Goal: Task Accomplishment & Management: Manage account settings

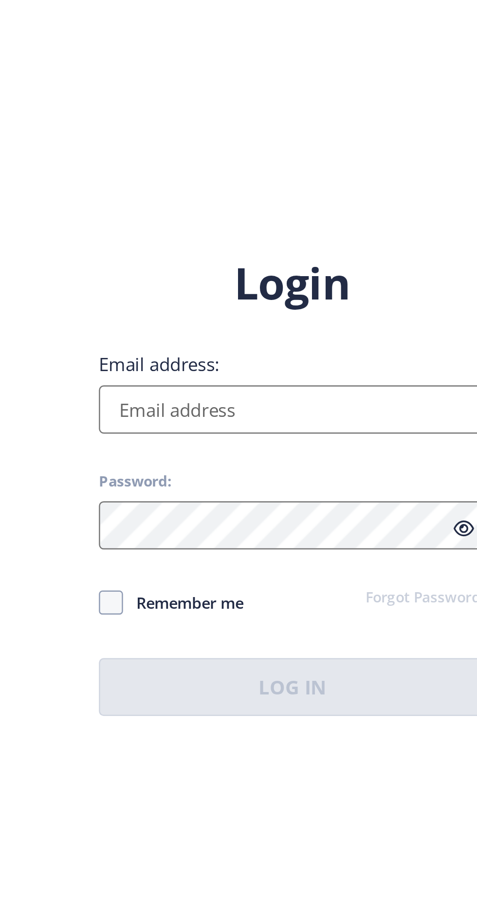
click at [382, 419] on input "Email address:" at bounding box center [346, 410] width 156 height 19
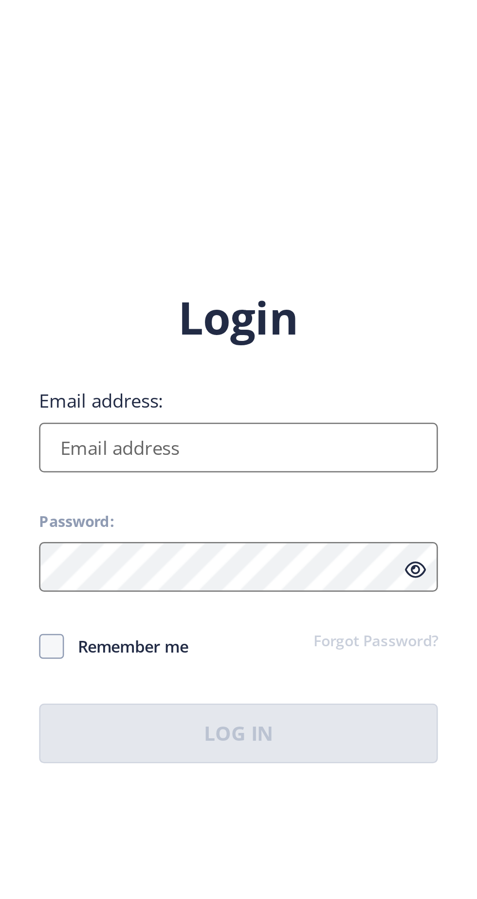
click at [392, 416] on input "Email address:" at bounding box center [346, 410] width 156 height 19
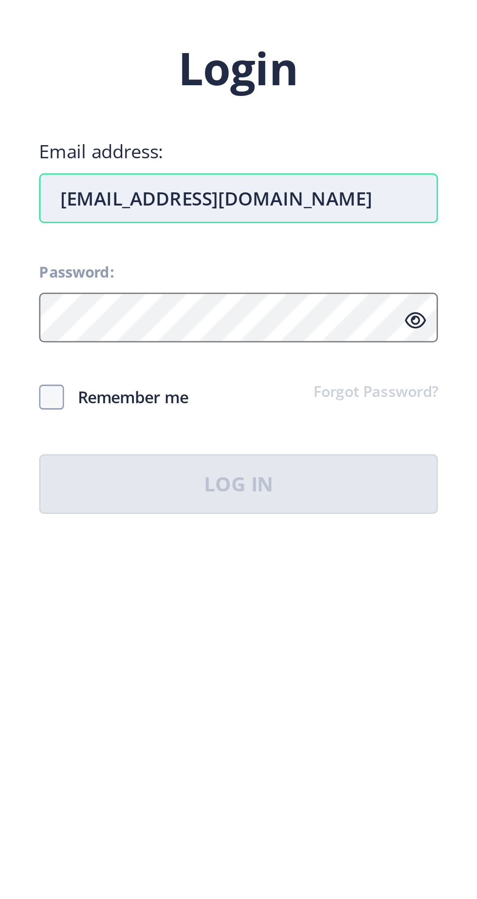
type input "[EMAIL_ADDRESS][DOMAIN_NAME]"
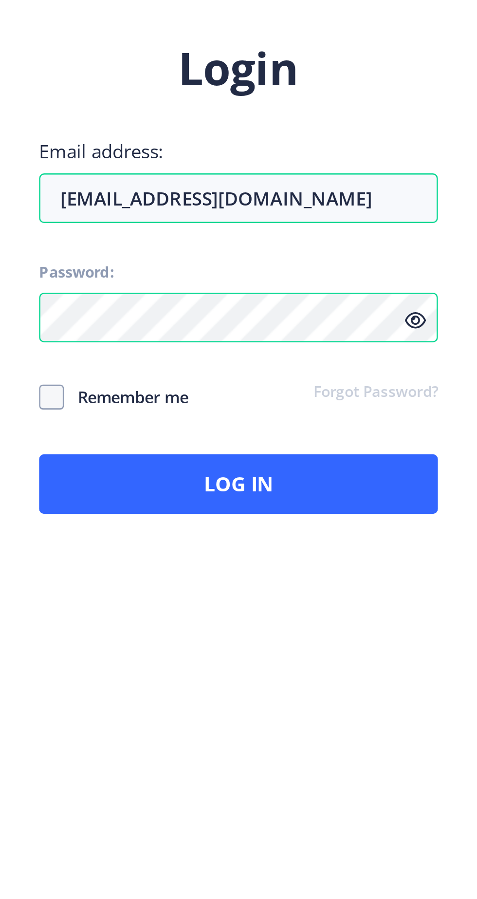
click at [322, 495] on span "Remember me" at bounding box center [302, 489] width 49 height 12
click at [268, 489] on input "Remember me" at bounding box center [268, 488] width 0 height 0
checkbox input "true"
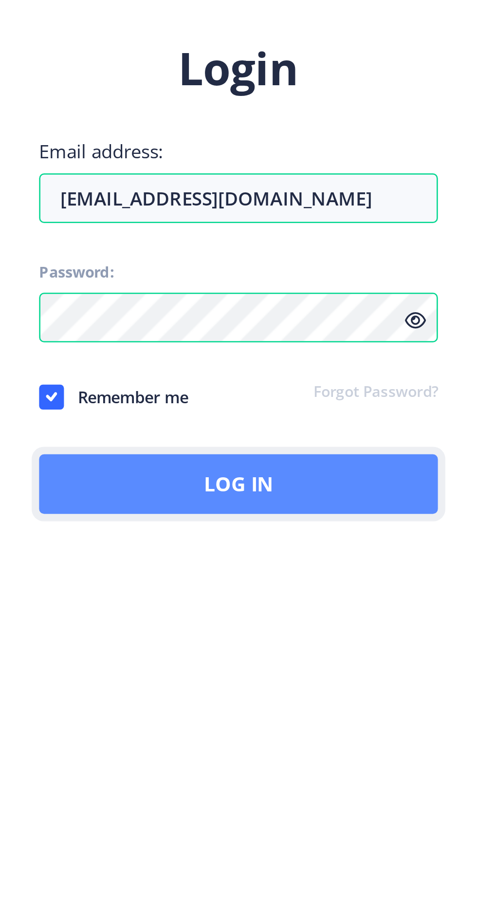
click at [372, 535] on button "Log In" at bounding box center [346, 522] width 156 height 23
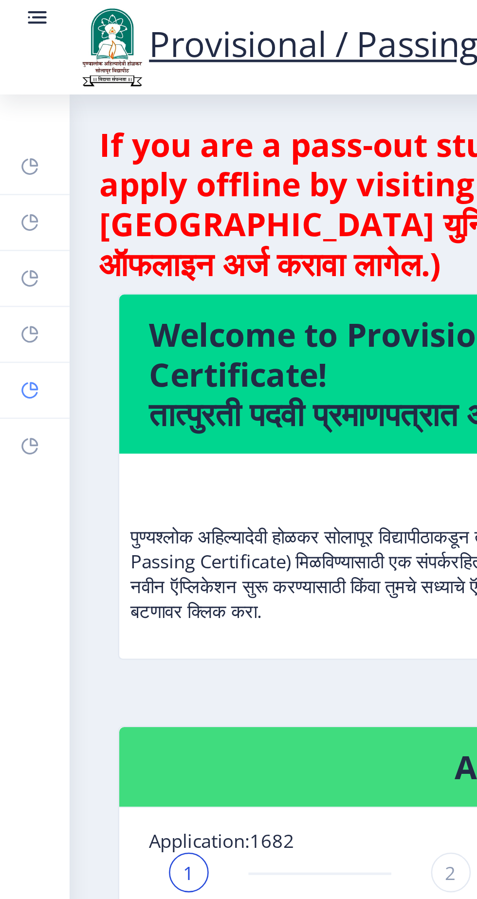
click at [9, 149] on rect at bounding box center [12, 153] width 8 height 8
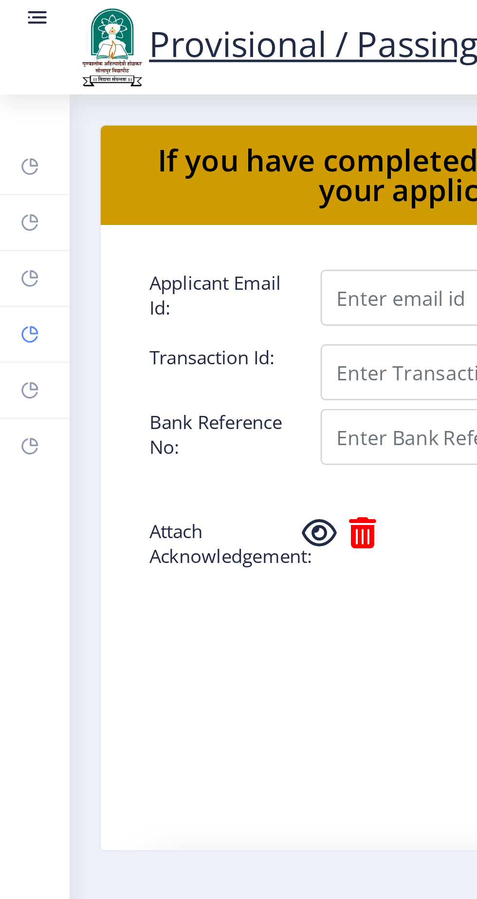
click at [10, 127] on rect at bounding box center [12, 131] width 8 height 8
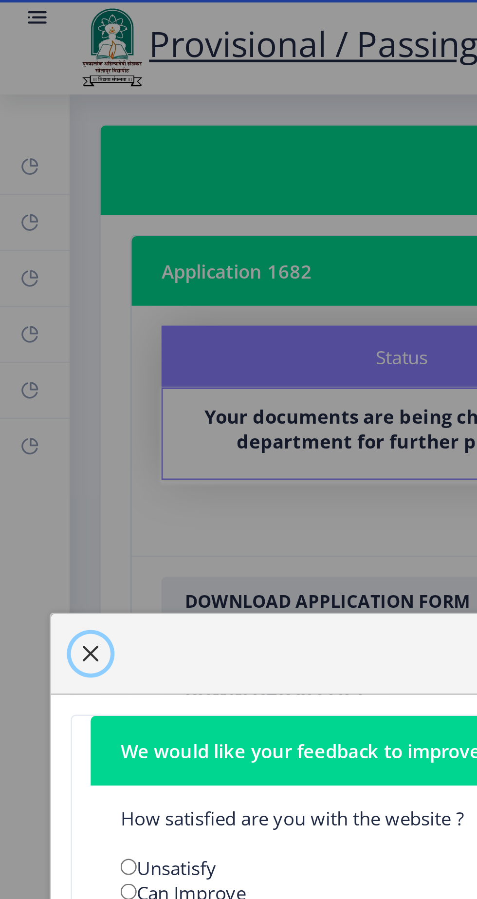
click at [42, 250] on button "button" at bounding box center [36, 256] width 16 height 16
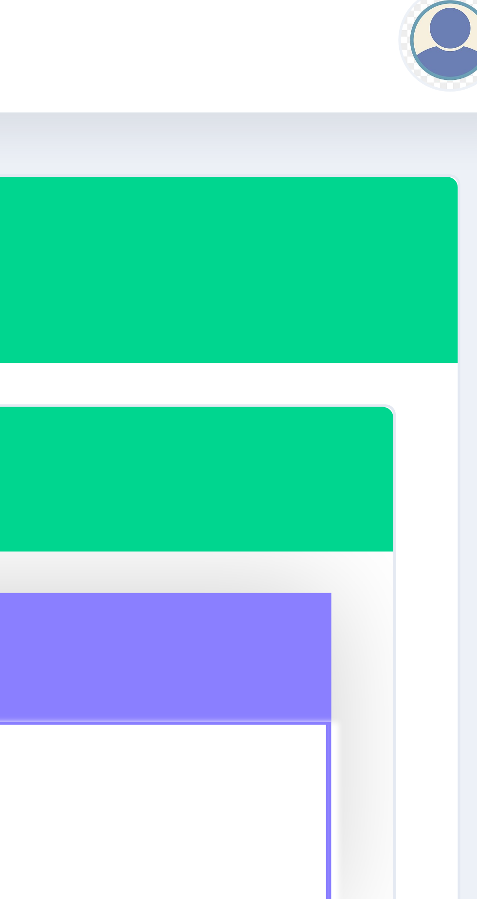
click at [466, 25] on div at bounding box center [463, 23] width 19 height 19
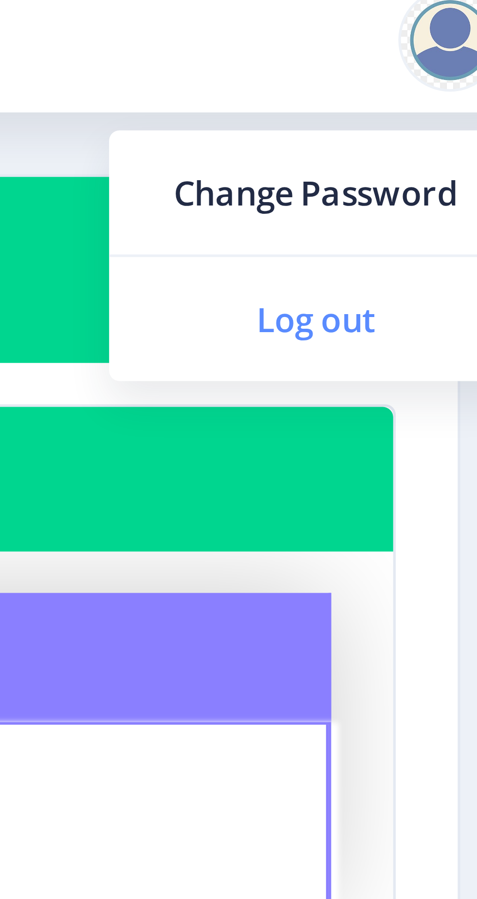
click at [449, 80] on span "Log out" at bounding box center [438, 76] width 62 height 12
